Goal: Task Accomplishment & Management: Manage account settings

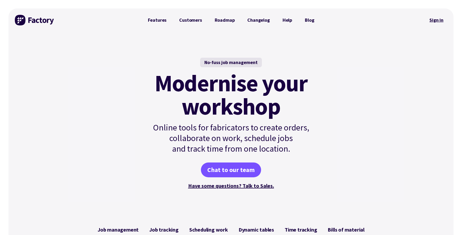
click at [436, 20] on link "Sign in" at bounding box center [435, 20] width 21 height 12
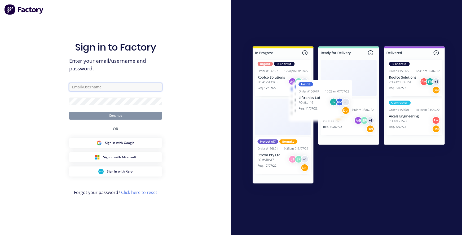
type input "[PERSON_NAME][EMAIL_ADDRESS][DOMAIN_NAME]"
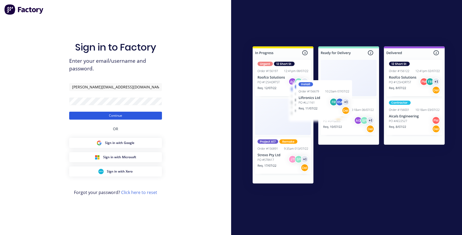
click at [98, 116] on button "Continue" at bounding box center [115, 116] width 93 height 8
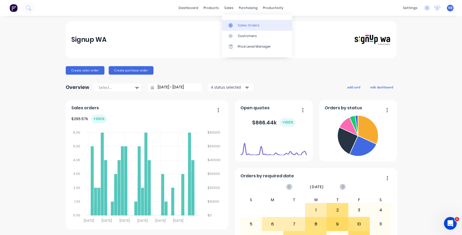
click at [241, 25] on div "Sales Orders" at bounding box center [249, 25] width 22 height 5
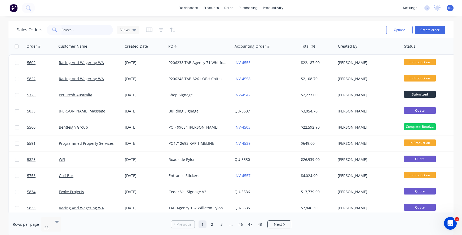
click at [81, 28] on input "text" at bounding box center [87, 30] width 52 height 11
type input "ganada"
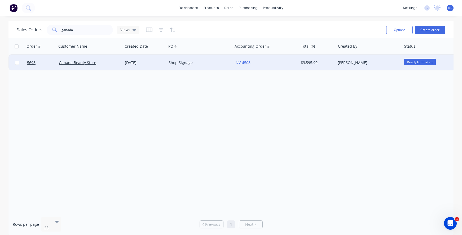
click at [203, 61] on div "Shop Signage" at bounding box center [197, 62] width 59 height 5
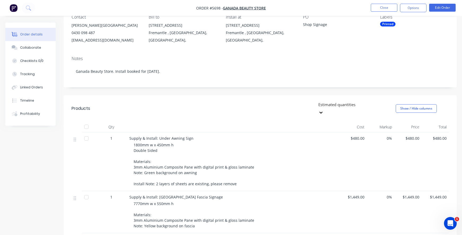
scroll to position [17, 0]
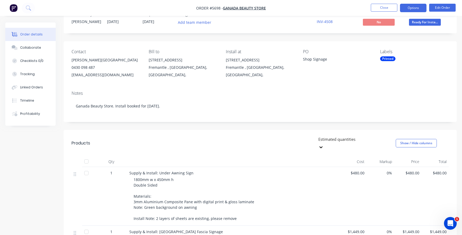
click at [412, 11] on button "Options" at bounding box center [413, 8] width 26 height 8
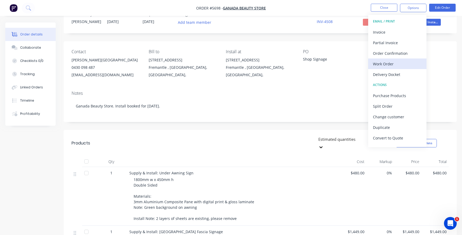
click at [385, 64] on div "Work Order" at bounding box center [397, 64] width 49 height 8
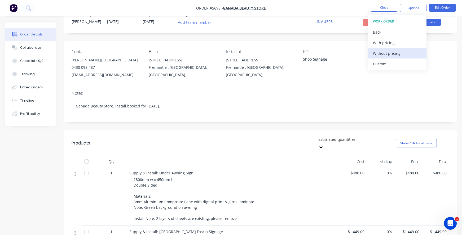
click at [386, 54] on div "Without pricing" at bounding box center [397, 54] width 49 height 8
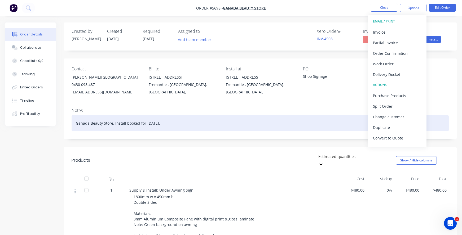
scroll to position [0, 0]
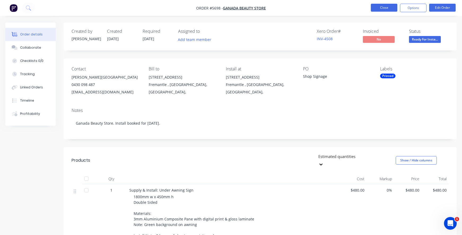
click at [378, 9] on button "Close" at bounding box center [383, 8] width 26 height 8
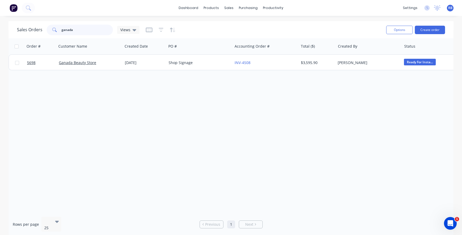
drag, startPoint x: 73, startPoint y: 32, endPoint x: 41, endPoint y: 28, distance: 33.1
click at [41, 28] on div "Sales Orders ganada Views" at bounding box center [78, 30] width 122 height 11
type input "mandurah"
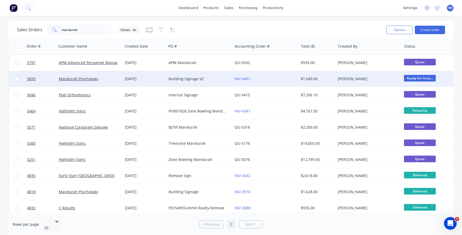
click at [220, 79] on div "Building Signage V2" at bounding box center [197, 78] width 59 height 5
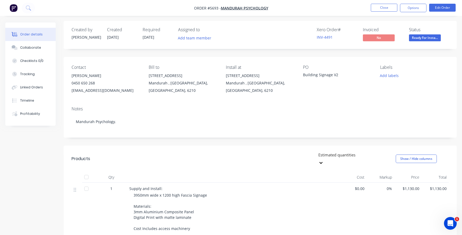
scroll to position [3, 0]
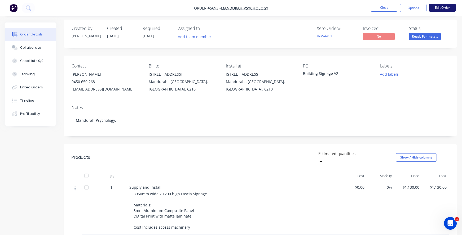
click at [443, 8] on button "Edit Order" at bounding box center [442, 8] width 26 height 8
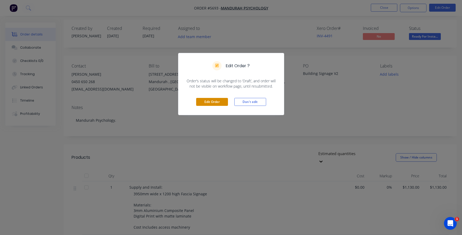
click at [201, 104] on button "Edit Order" at bounding box center [212, 102] width 32 height 8
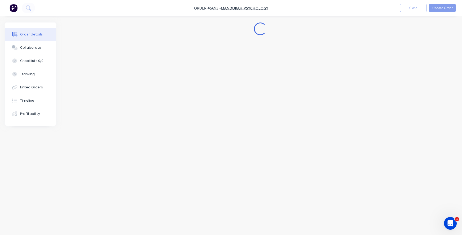
scroll to position [0, 0]
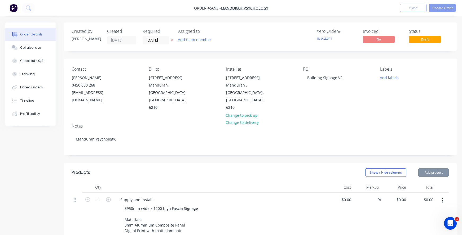
type input "$1,130.00"
type input "$150.00"
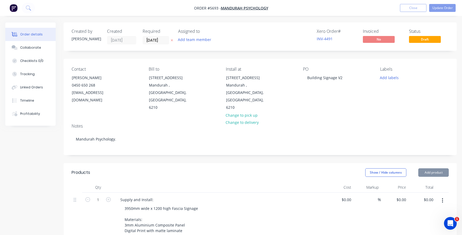
type input "$120.00"
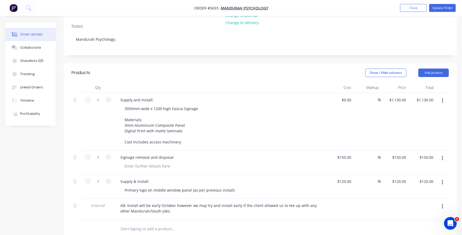
scroll to position [101, 0]
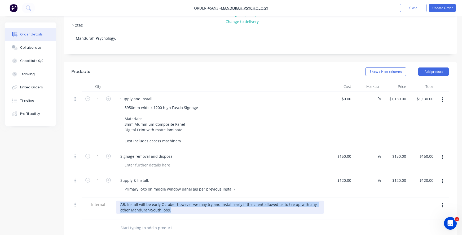
drag, startPoint x: 166, startPoint y: 195, endPoint x: 106, endPoint y: 190, distance: 59.8
click at [106, 198] on div "Internal AB: Install will be early October however we may try and install early…" at bounding box center [259, 209] width 377 height 22
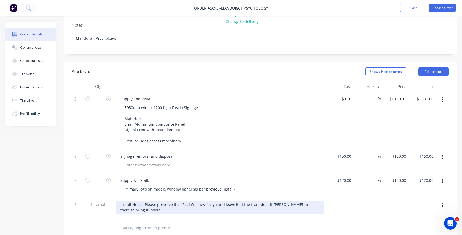
click at [170, 201] on div "Install Notes: Please preserve the "Peel Wellness" sign and leave it at the fro…" at bounding box center [220, 207] width 208 height 13
click at [143, 201] on div "Install Notes: Please preserve the "Peel Wellness" sign and leave it at the fro…" at bounding box center [220, 207] width 208 height 13
click at [198, 201] on div "Install Notes: Once removed, please preserve the "Peel Wellness" sign and leave…" at bounding box center [220, 207] width 208 height 13
click at [148, 201] on div "Install Notes: Once removed, please keep the "Peel Wellness" sign and leave it …" at bounding box center [220, 207] width 208 height 13
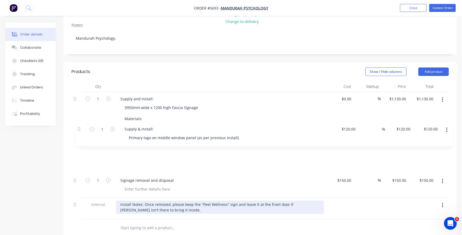
drag, startPoint x: 75, startPoint y: 167, endPoint x: 79, endPoint y: 130, distance: 37.6
click at [79, 130] on div "1 Supply and Install: 3950mm wide x 1200 high Fascia Signage Materials: 3mm Alu…" at bounding box center [259, 156] width 377 height 128
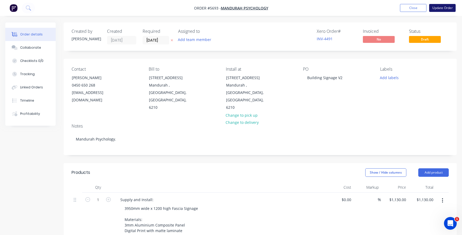
scroll to position [0, 0]
click at [441, 9] on button "Update Order" at bounding box center [442, 8] width 26 height 8
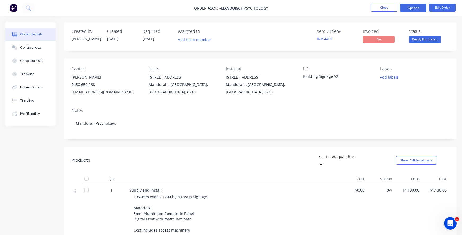
click at [414, 8] on button "Options" at bounding box center [413, 8] width 26 height 8
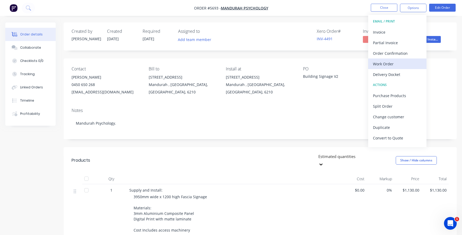
click at [391, 65] on div "Work Order" at bounding box center [397, 64] width 49 height 8
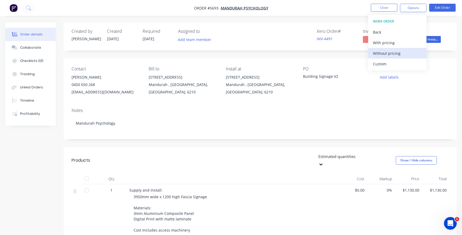
click at [384, 51] on div "Without pricing" at bounding box center [397, 54] width 49 height 8
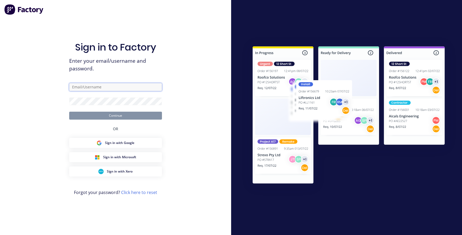
type input "[PERSON_NAME][EMAIL_ADDRESS][DOMAIN_NAME]"
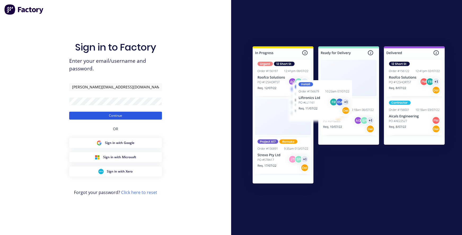
click at [101, 113] on button "Continue" at bounding box center [115, 116] width 93 height 8
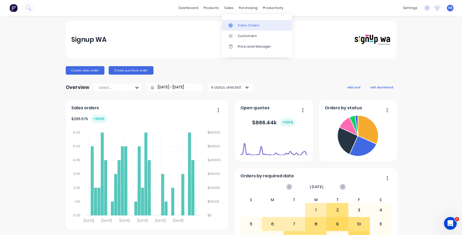
click at [244, 24] on div "Sales Orders" at bounding box center [249, 25] width 22 height 5
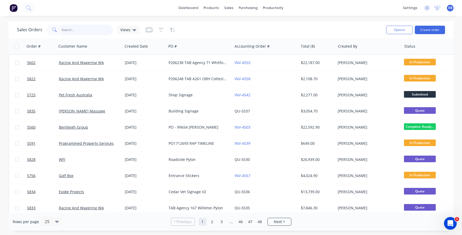
click at [78, 30] on input "text" at bounding box center [87, 30] width 52 height 11
type input "pet fresh"
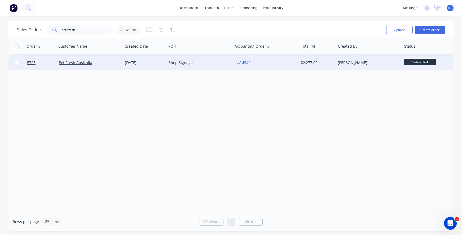
click at [201, 63] on div "Shop Signage" at bounding box center [197, 62] width 59 height 5
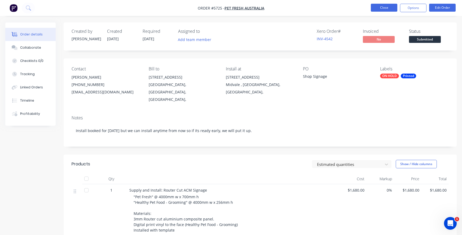
click at [380, 7] on button "Close" at bounding box center [383, 8] width 26 height 8
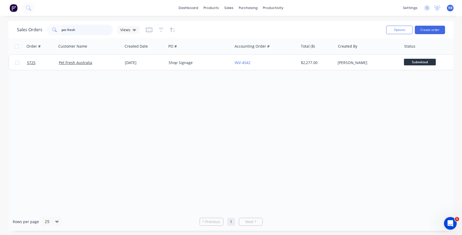
click at [80, 27] on input "pet fresh" at bounding box center [87, 30] width 52 height 11
drag, startPoint x: 89, startPoint y: 28, endPoint x: 39, endPoint y: 28, distance: 49.2
click at [39, 28] on div "Sales Orders pet fresh Views" at bounding box center [78, 30] width 122 height 11
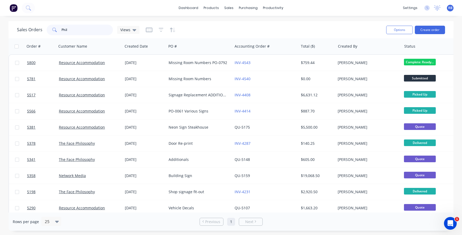
type input "Phil"
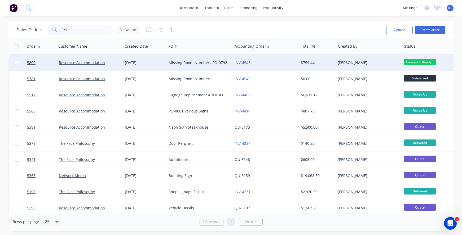
drag, startPoint x: 39, startPoint y: 28, endPoint x: 268, endPoint y: 56, distance: 230.8
click at [268, 56] on div "INV-4543" at bounding box center [265, 63] width 66 height 16
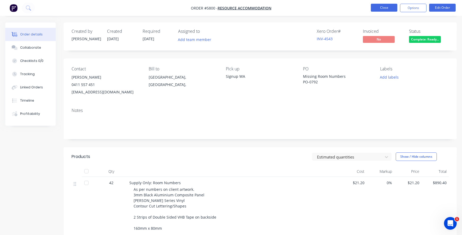
click at [380, 8] on button "Close" at bounding box center [383, 8] width 26 height 8
